Goal: Information Seeking & Learning: Stay updated

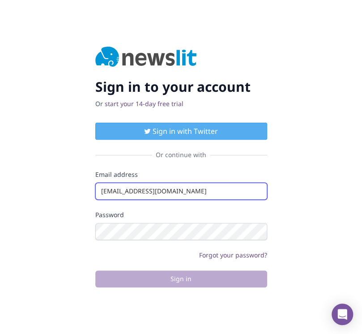
type input "[EMAIL_ADDRESS][DOMAIN_NAME]"
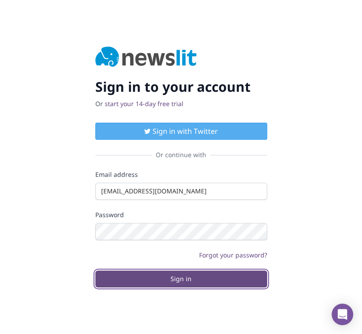
click at [181, 279] on button "Sign in" at bounding box center [181, 278] width 172 height 17
